Goal: Task Accomplishment & Management: Manage account settings

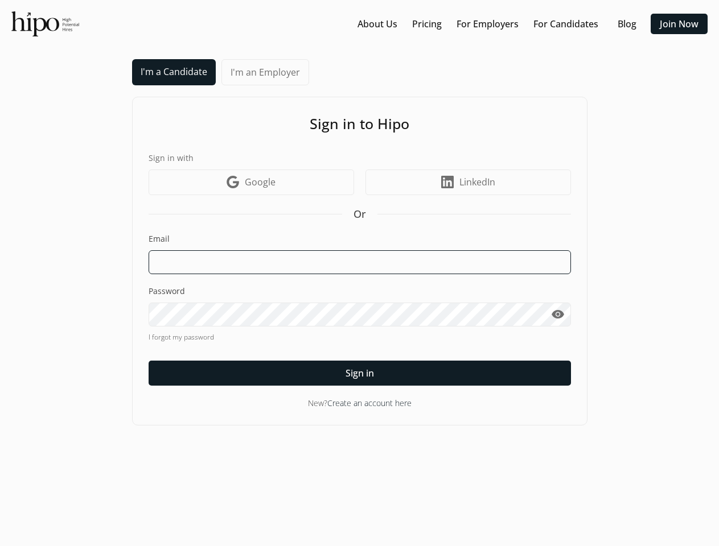
click at [359, 273] on input at bounding box center [359, 262] width 422 height 24
click at [360, 262] on input at bounding box center [359, 262] width 422 height 24
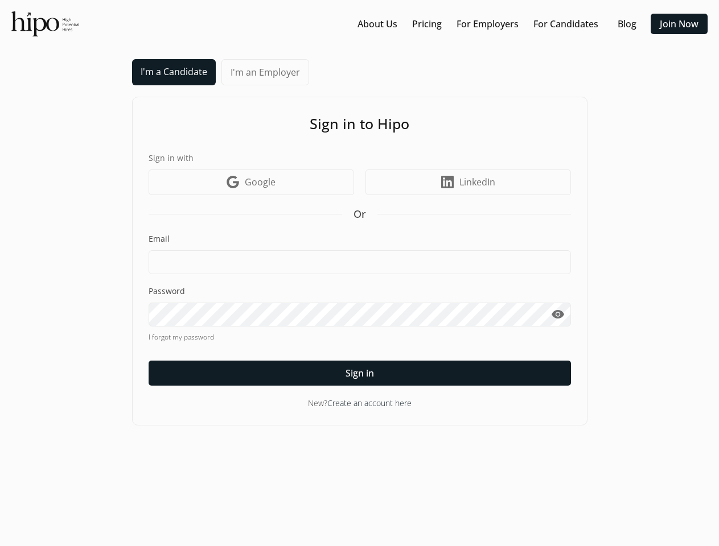
click at [558, 315] on span "visibility" at bounding box center [558, 315] width 14 height 14
click at [360, 373] on span "Sign in" at bounding box center [359, 373] width 28 height 14
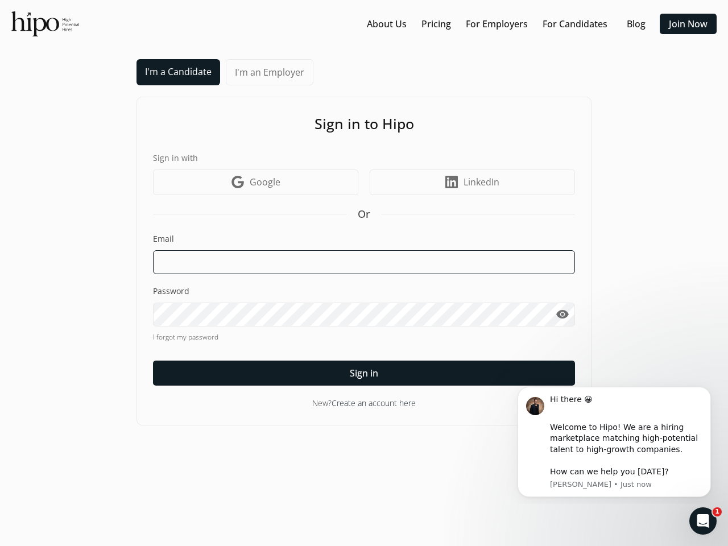
click at [364, 273] on input at bounding box center [364, 262] width 422 height 24
click at [364, 262] on input at bounding box center [364, 262] width 422 height 24
